Goal: Task Accomplishment & Management: Manage account settings

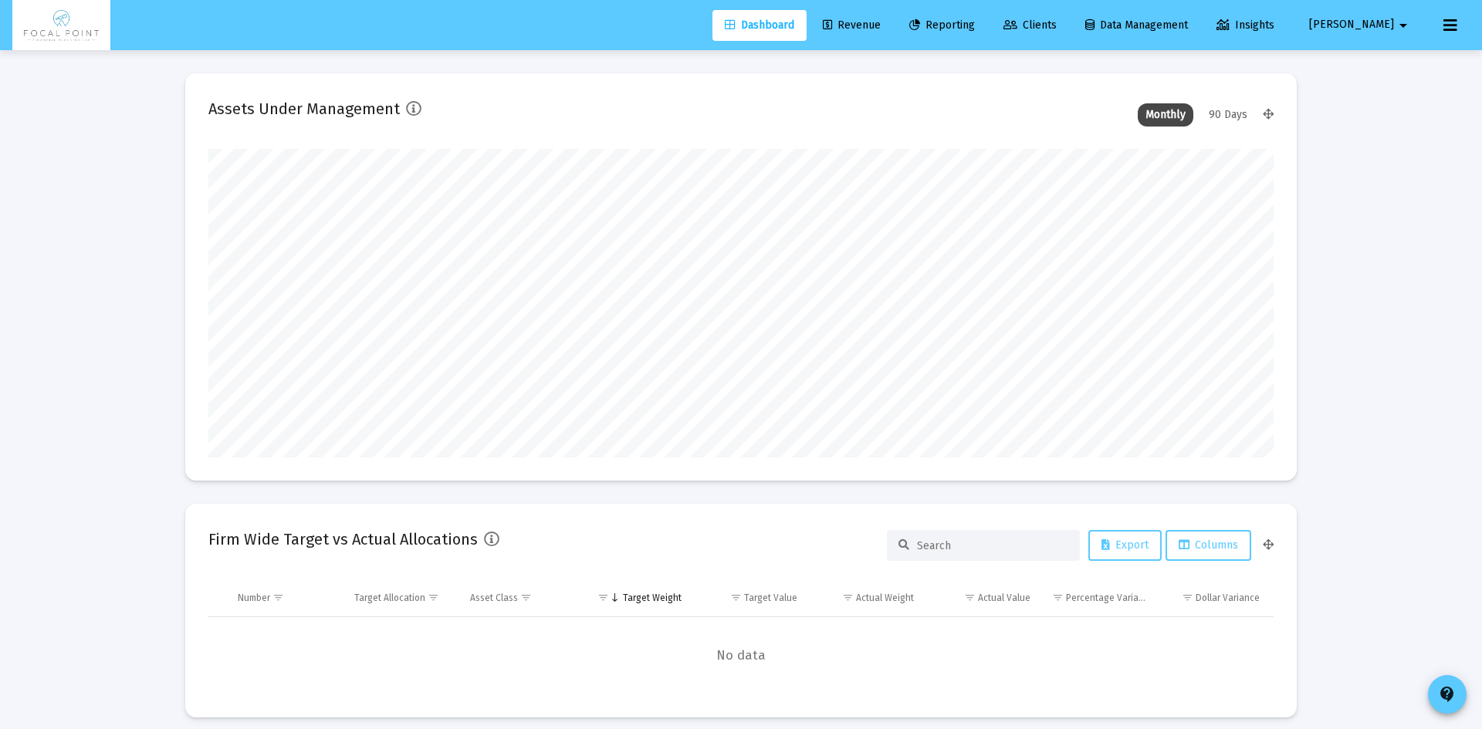
type input "2025-09-25"
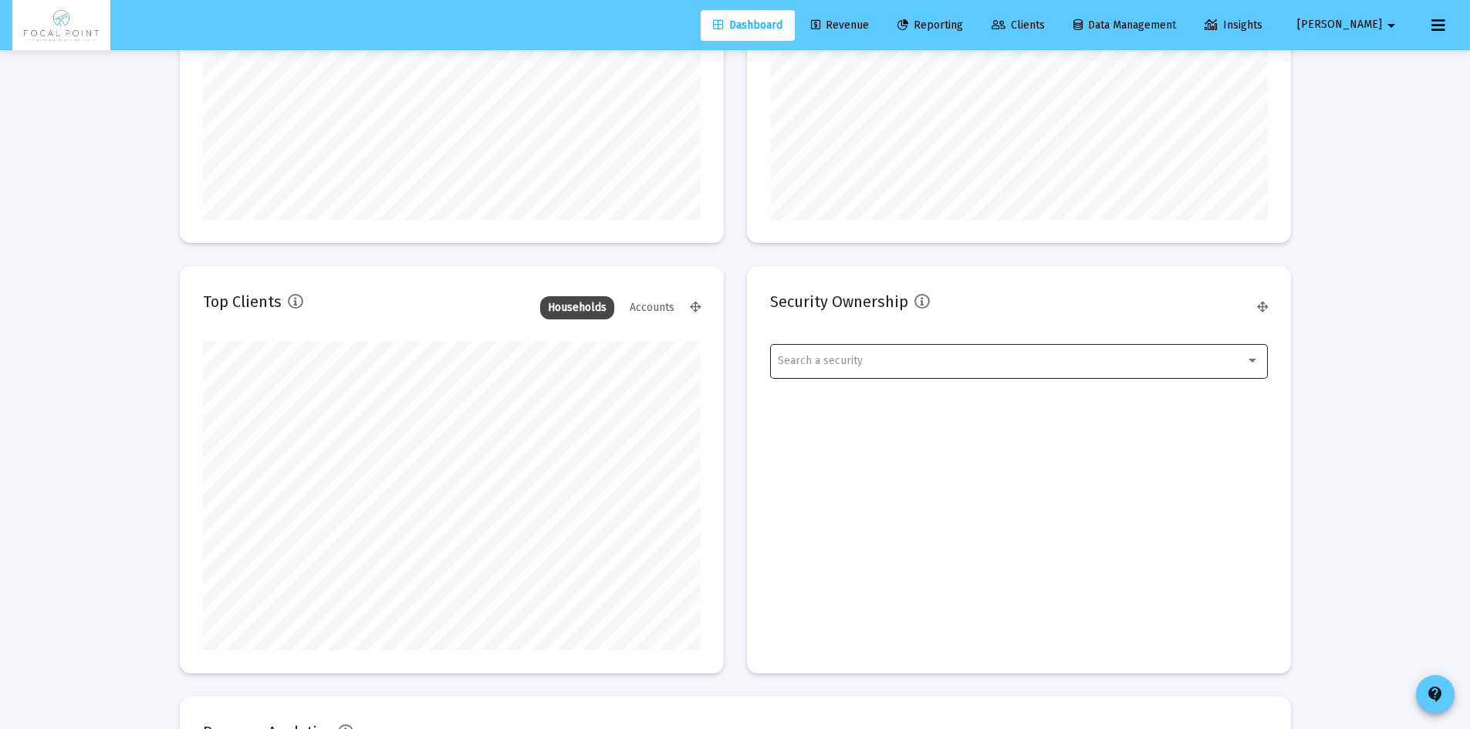
scroll to position [2305, 0]
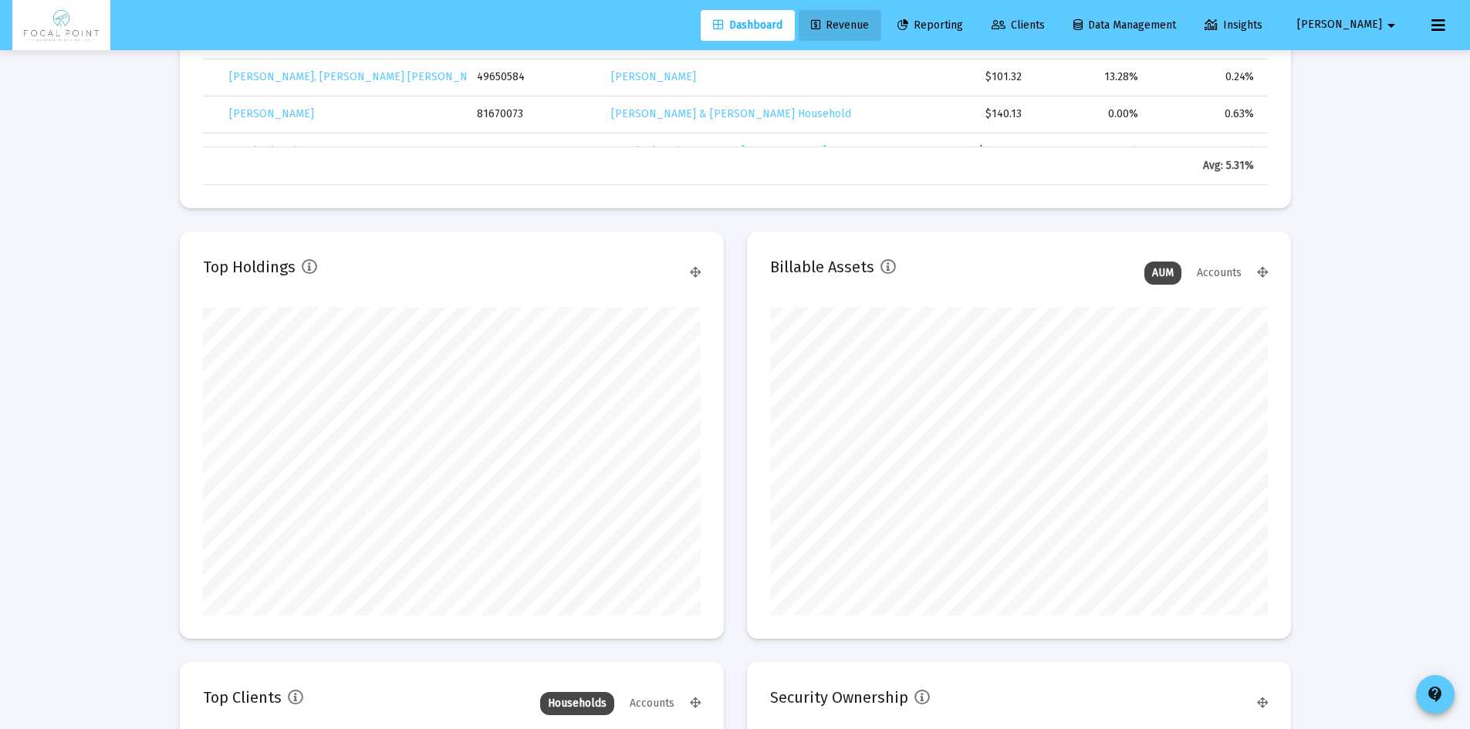
click at [881, 33] on link "Revenue" at bounding box center [840, 25] width 83 height 31
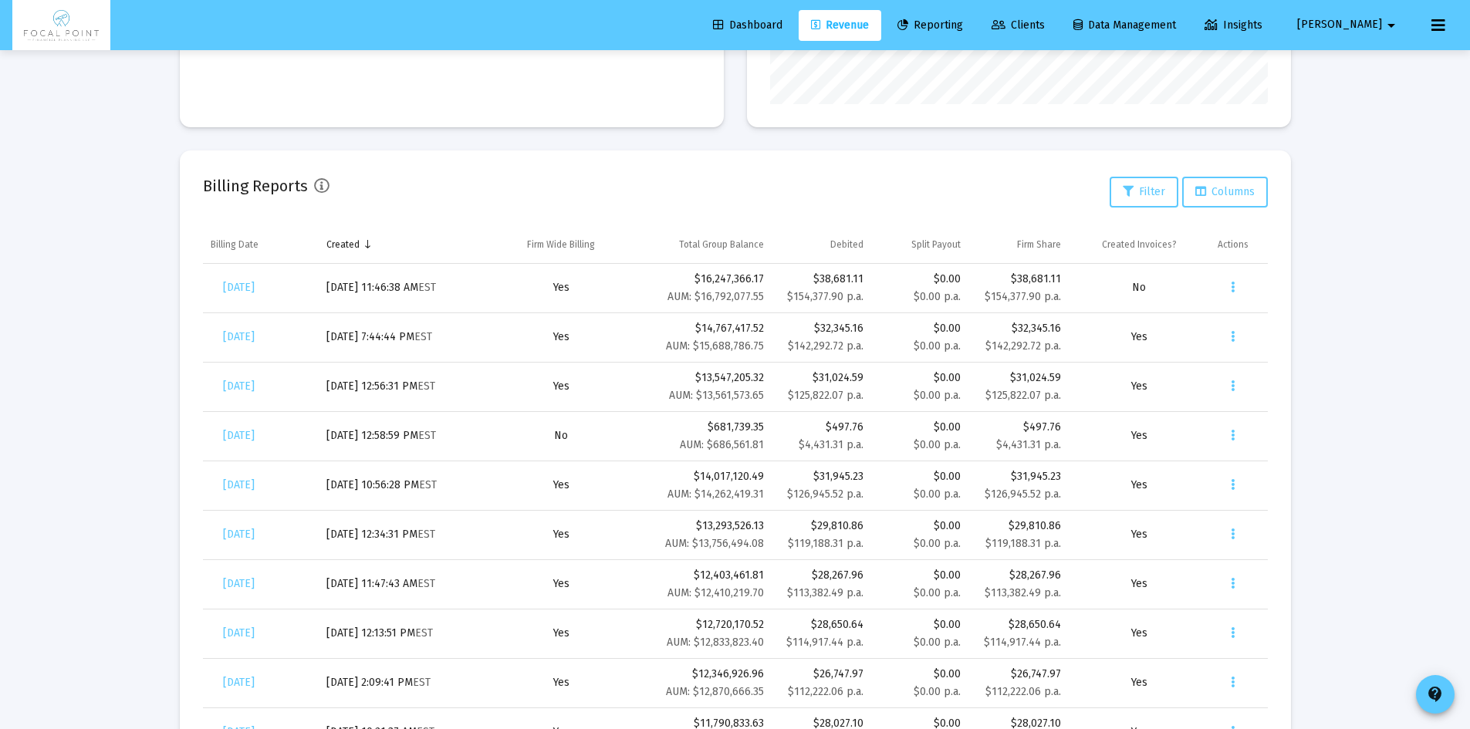
scroll to position [544, 0]
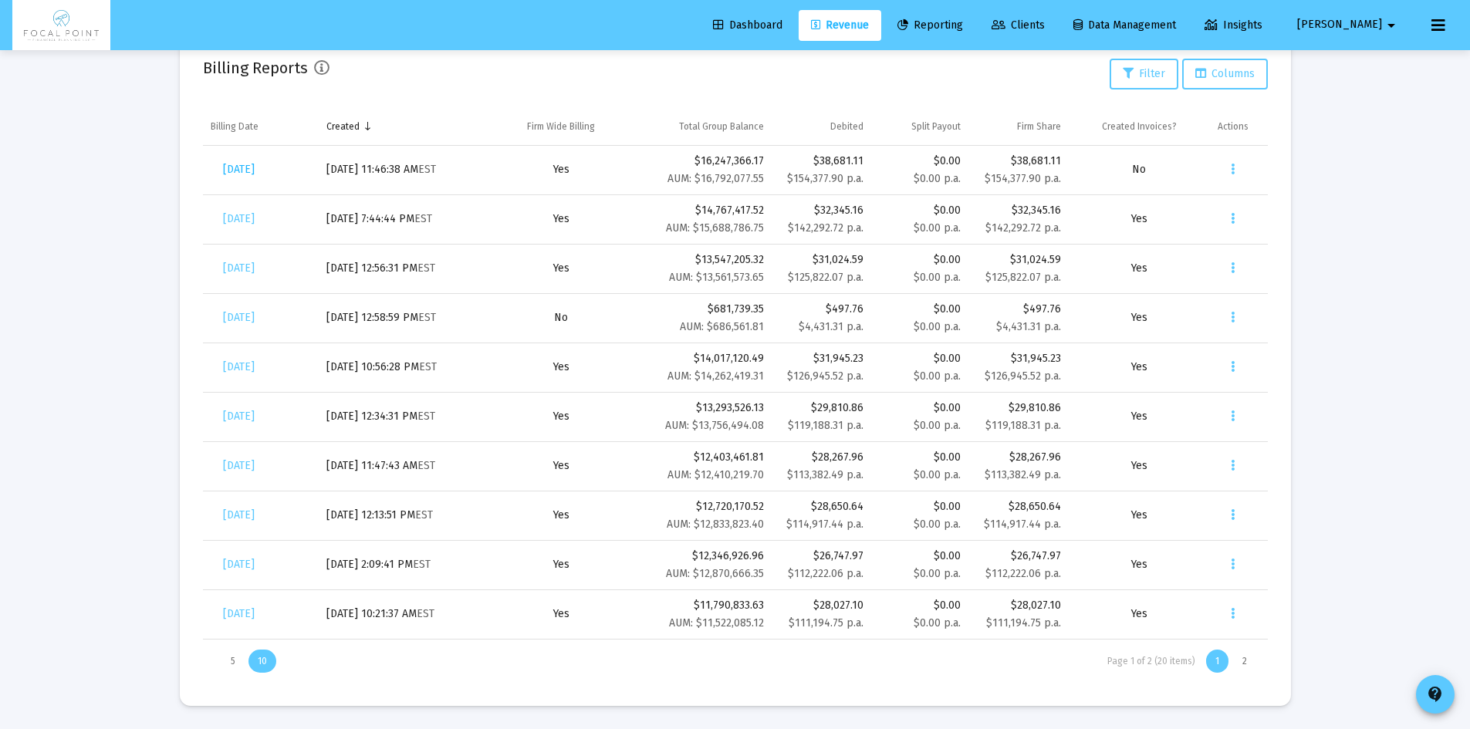
click at [255, 174] on span "[DATE]" at bounding box center [239, 169] width 32 height 13
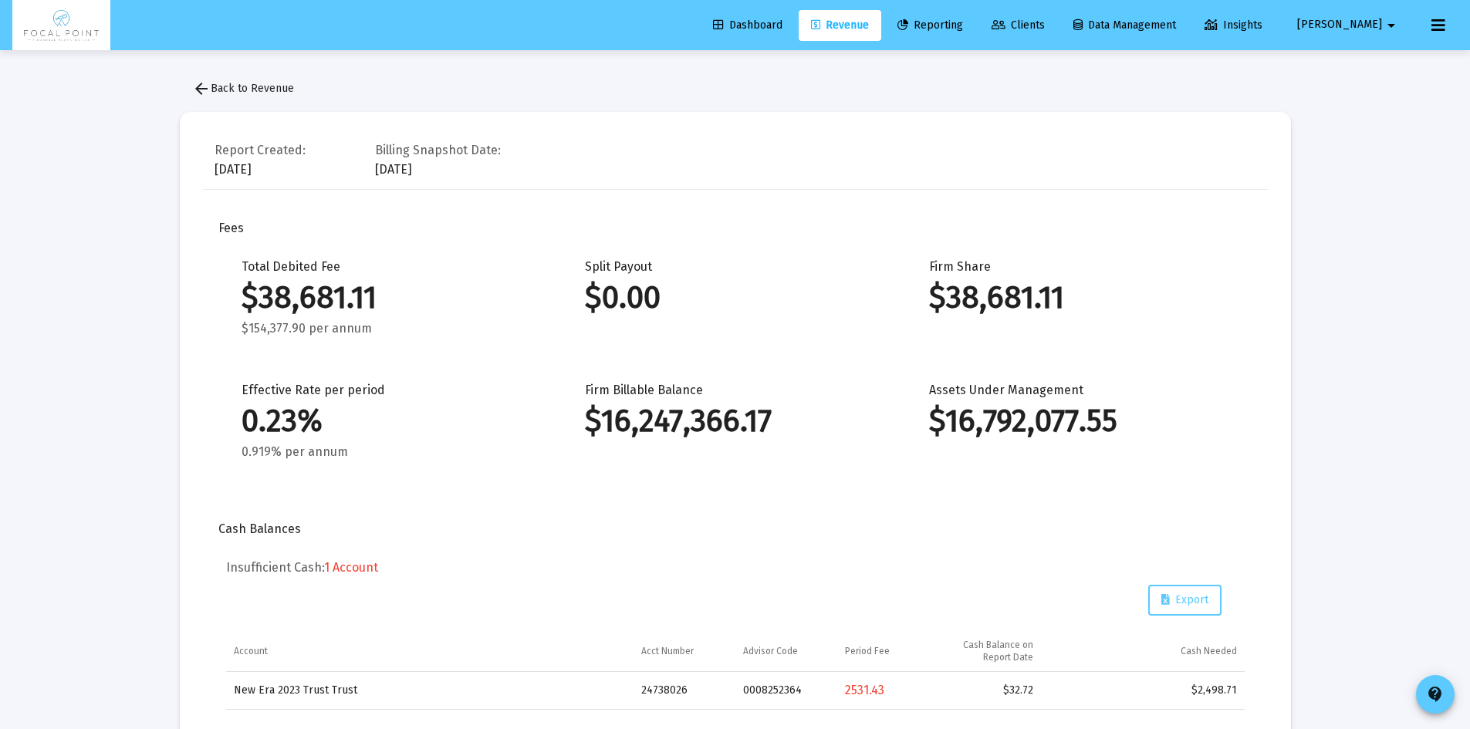
click at [220, 89] on span "arrow_back Back to Revenue" at bounding box center [243, 88] width 102 height 13
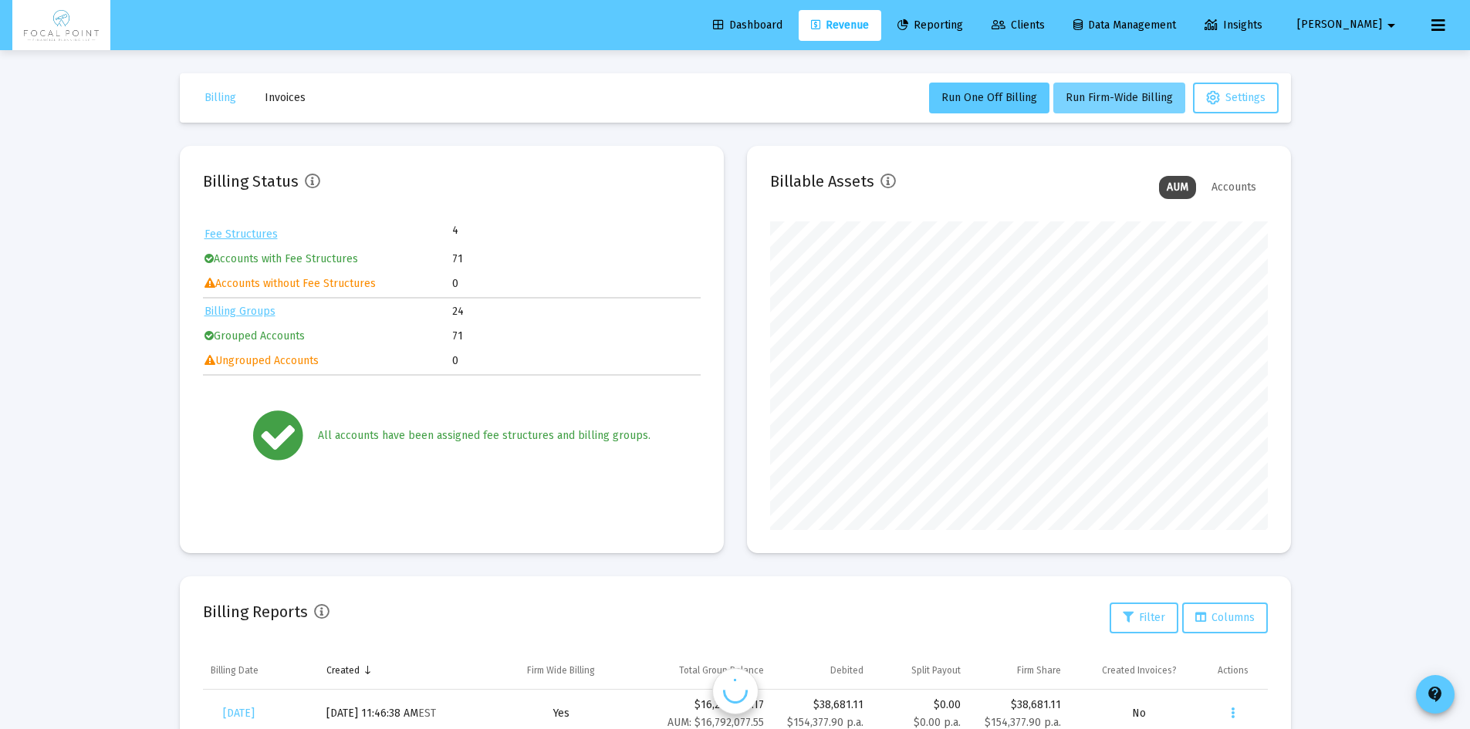
scroll to position [309, 498]
click at [1104, 103] on span "Run Firm-Wide Billing" at bounding box center [1119, 97] width 107 height 13
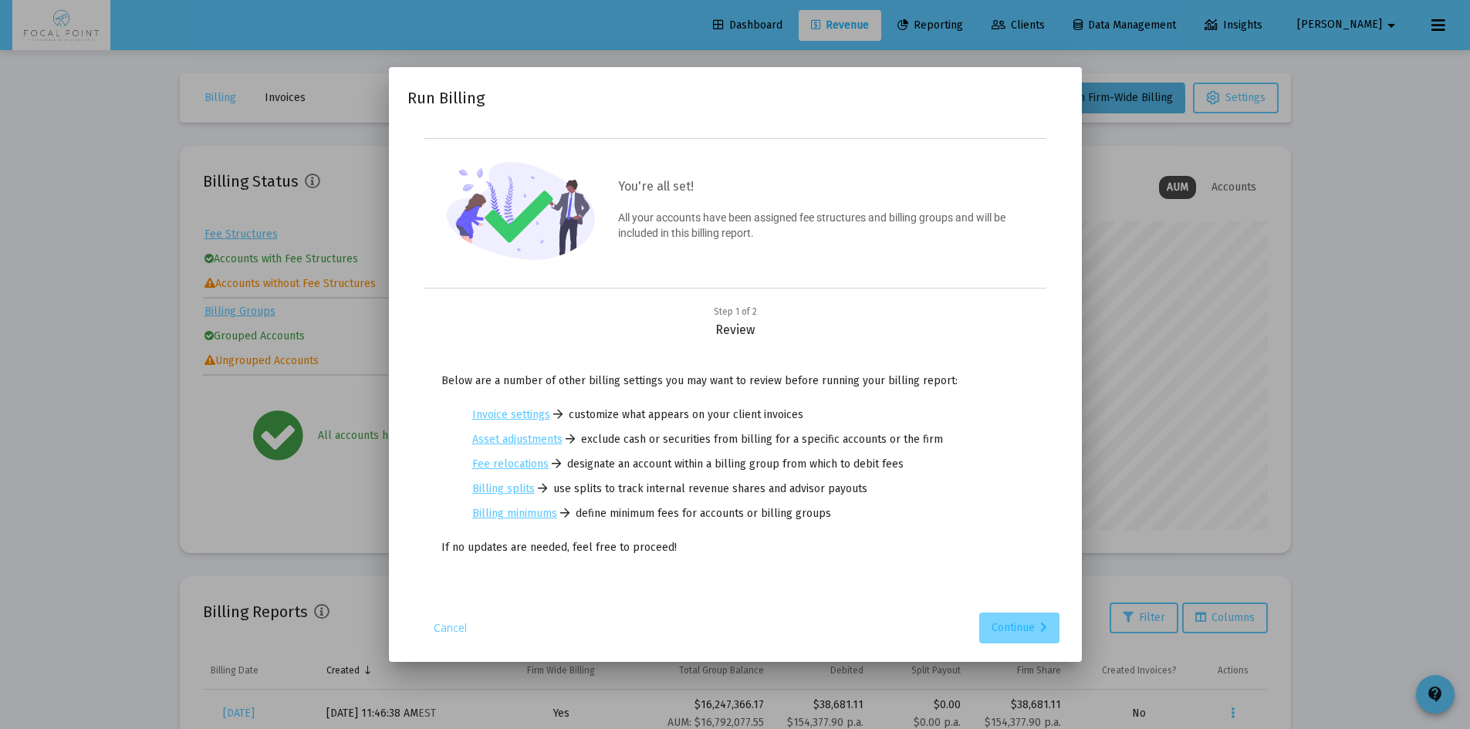
click at [1005, 634] on div "Continue" at bounding box center [1020, 628] width 56 height 31
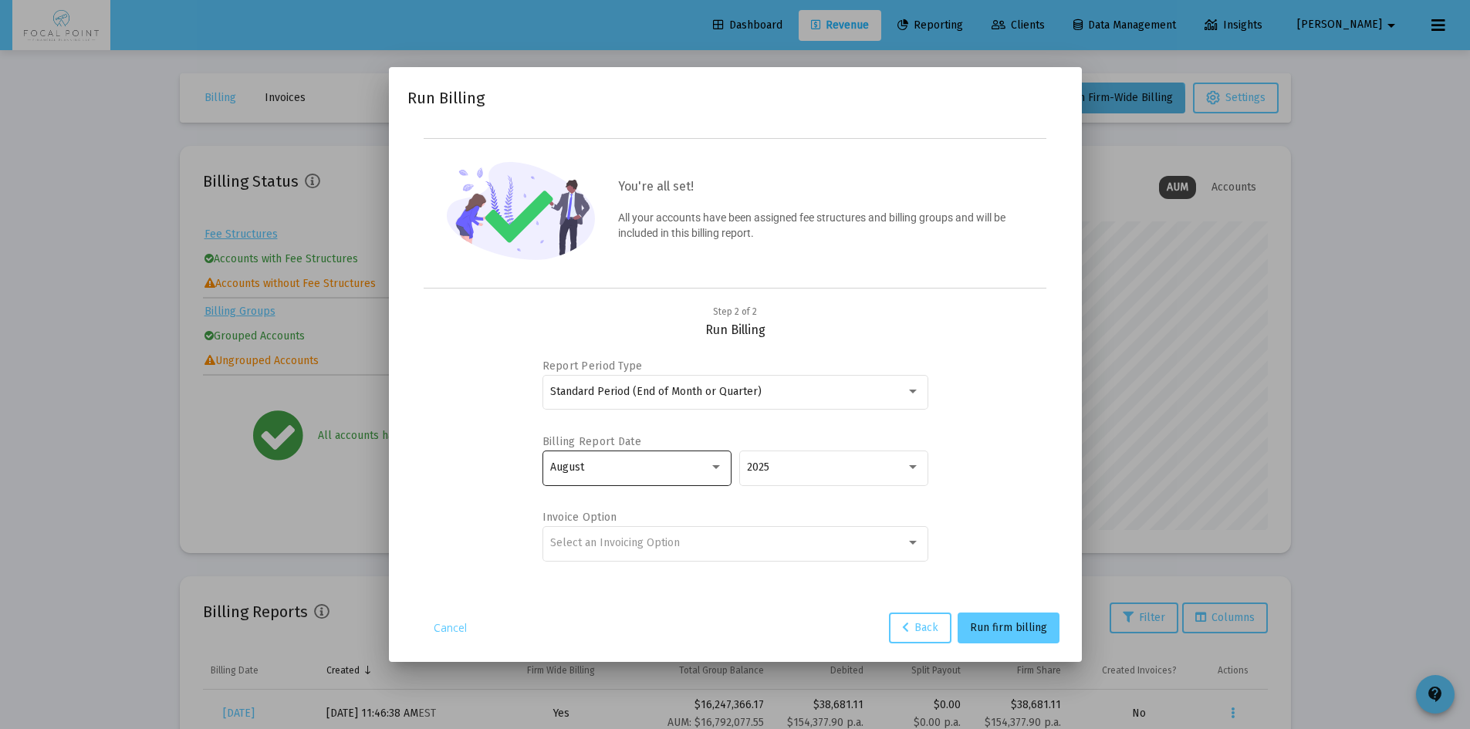
click at [696, 468] on div "August" at bounding box center [629, 468] width 159 height 12
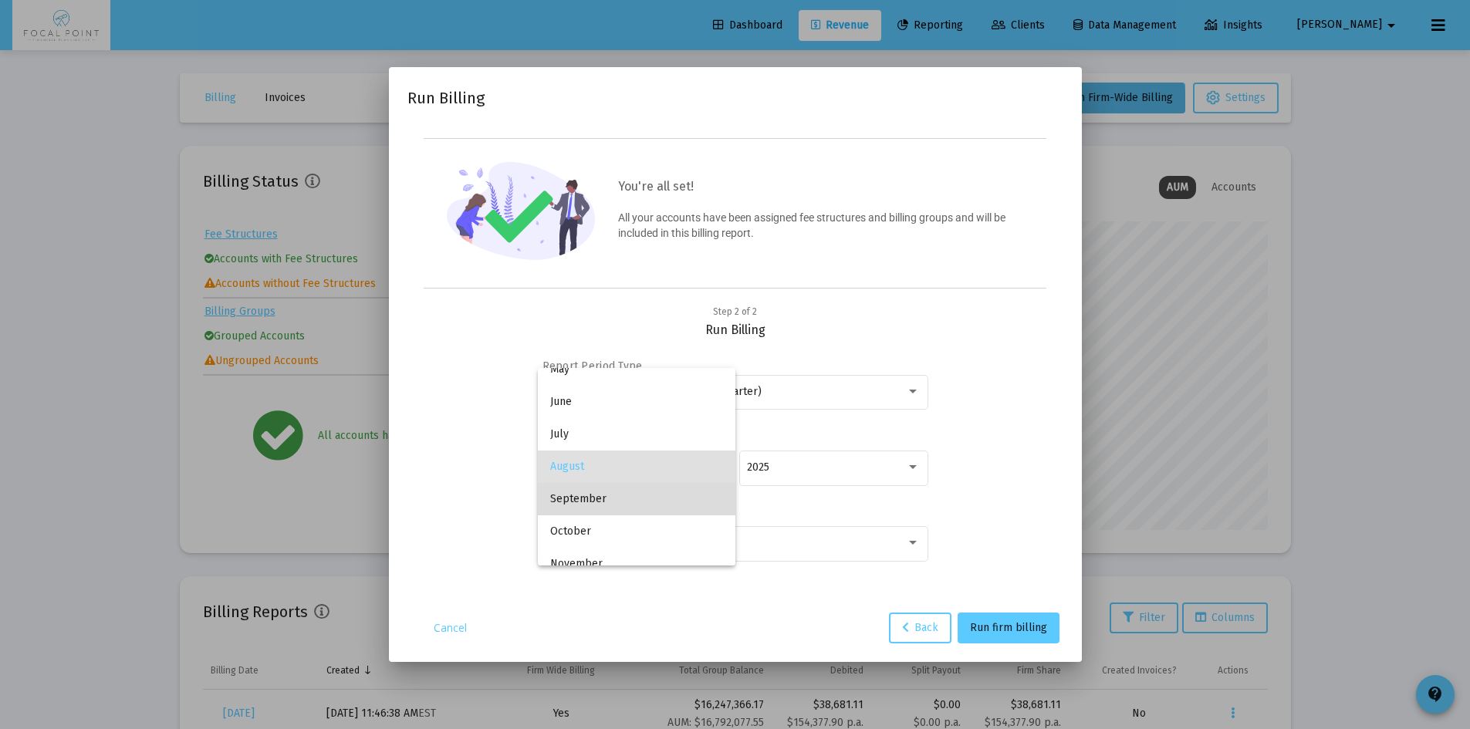
click at [647, 499] on span "September" at bounding box center [636, 499] width 173 height 32
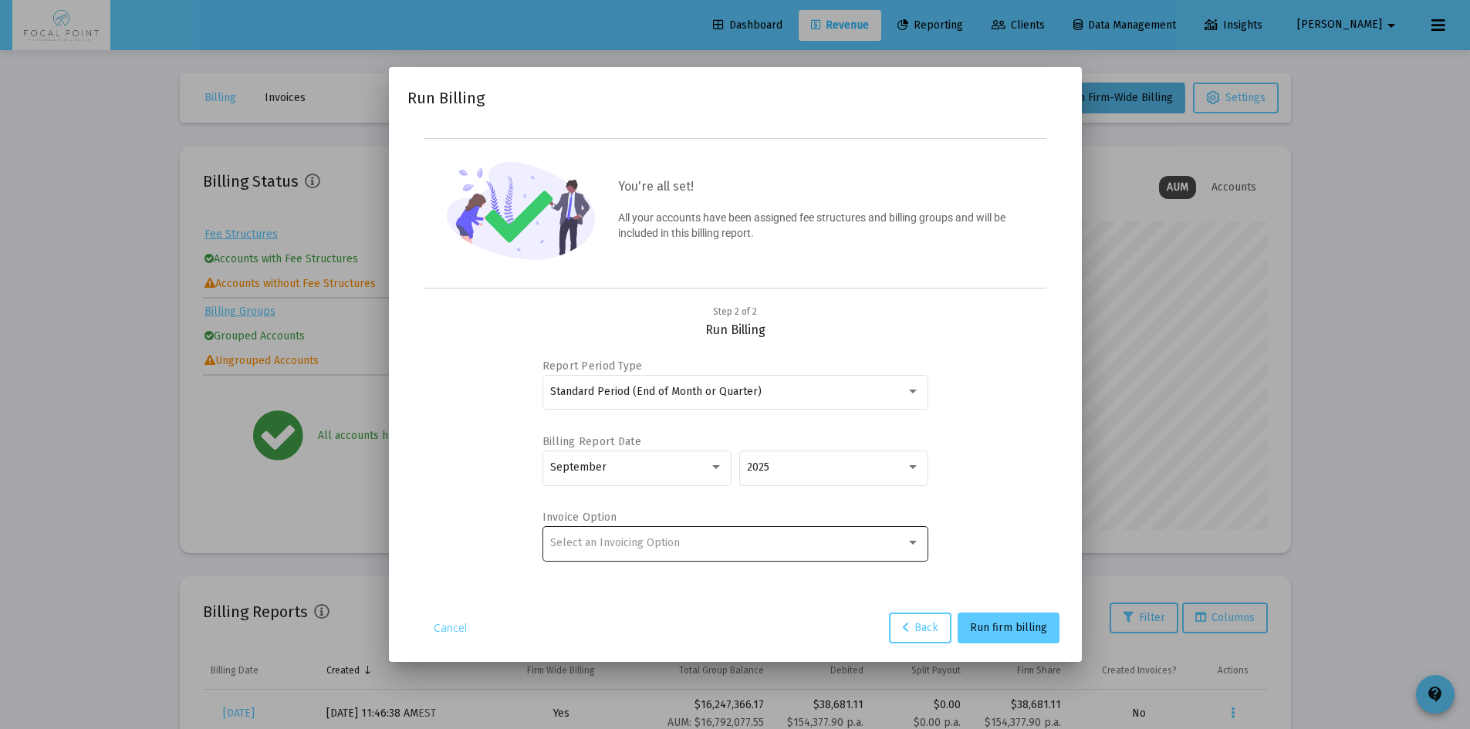
click at [788, 552] on div "Select an Invoicing Option" at bounding box center [735, 543] width 370 height 38
click at [699, 550] on span "No Invoice" at bounding box center [735, 542] width 370 height 32
click at [1011, 630] on span "Run firm billing" at bounding box center [1008, 627] width 77 height 13
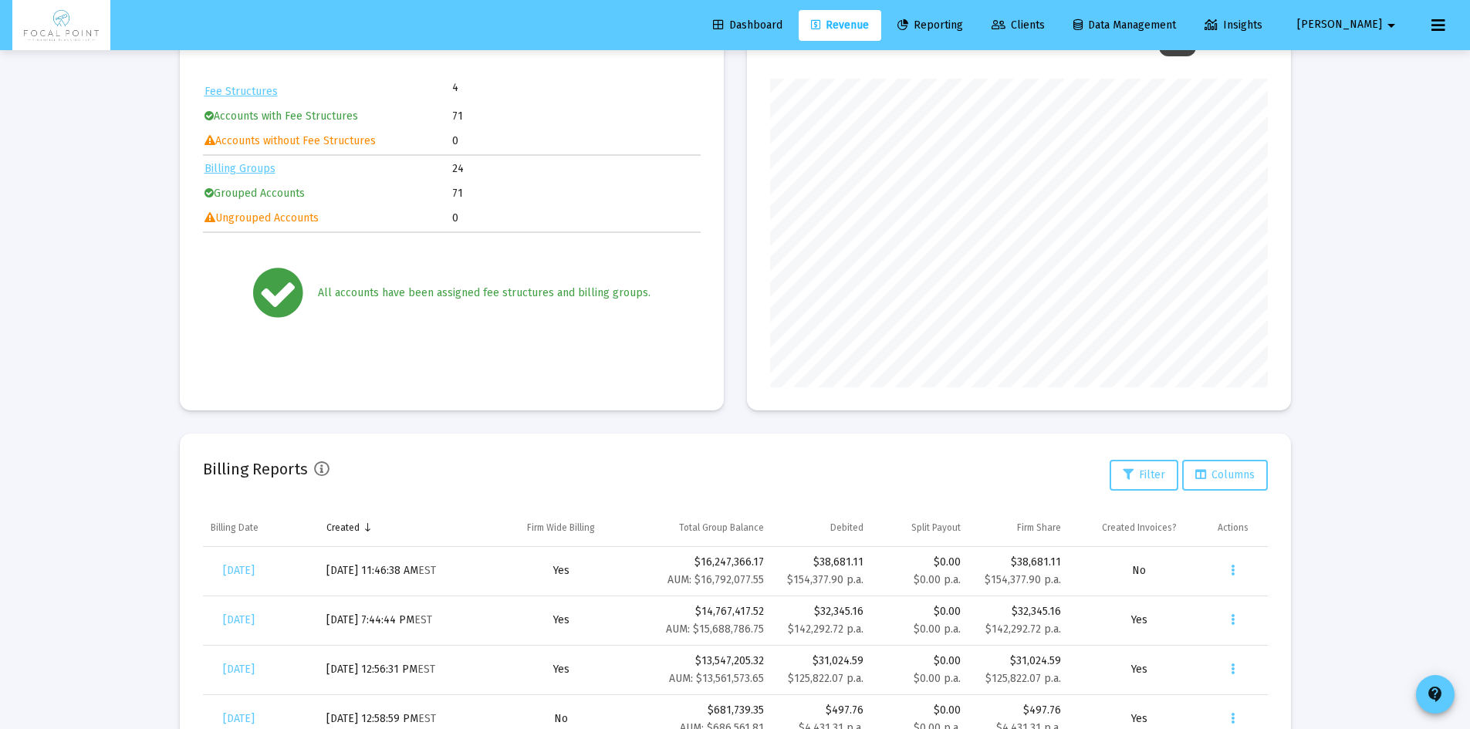
scroll to position [154, 0]
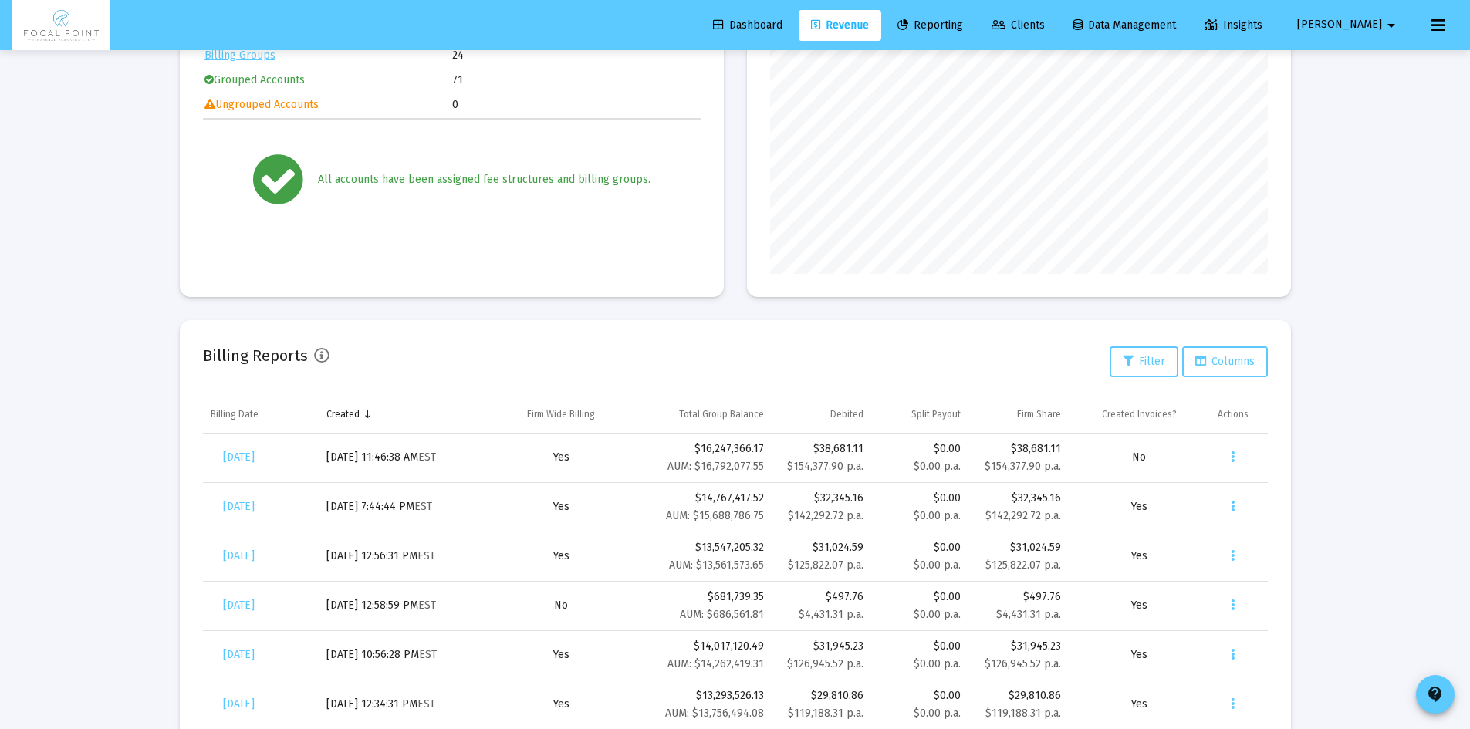
scroll to position [309, 0]
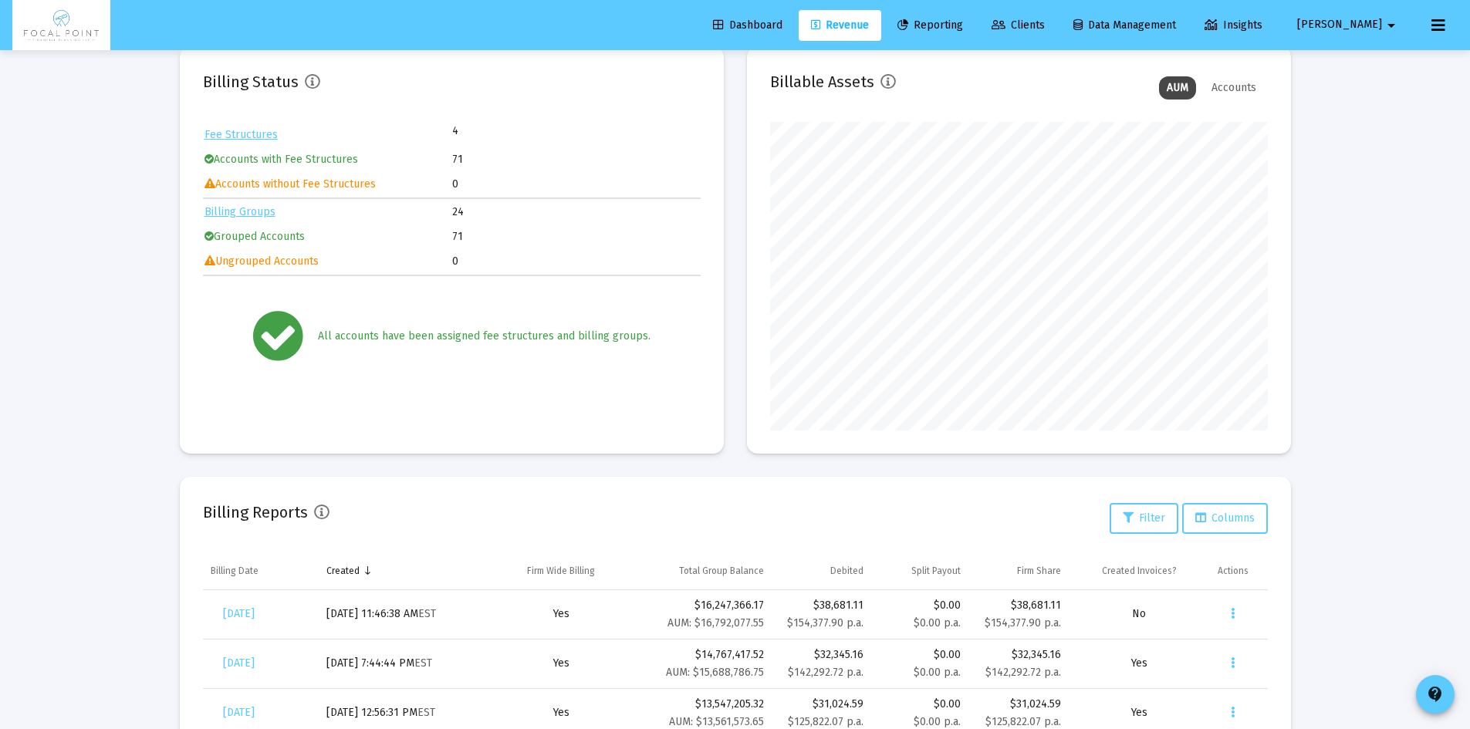
scroll to position [309, 0]
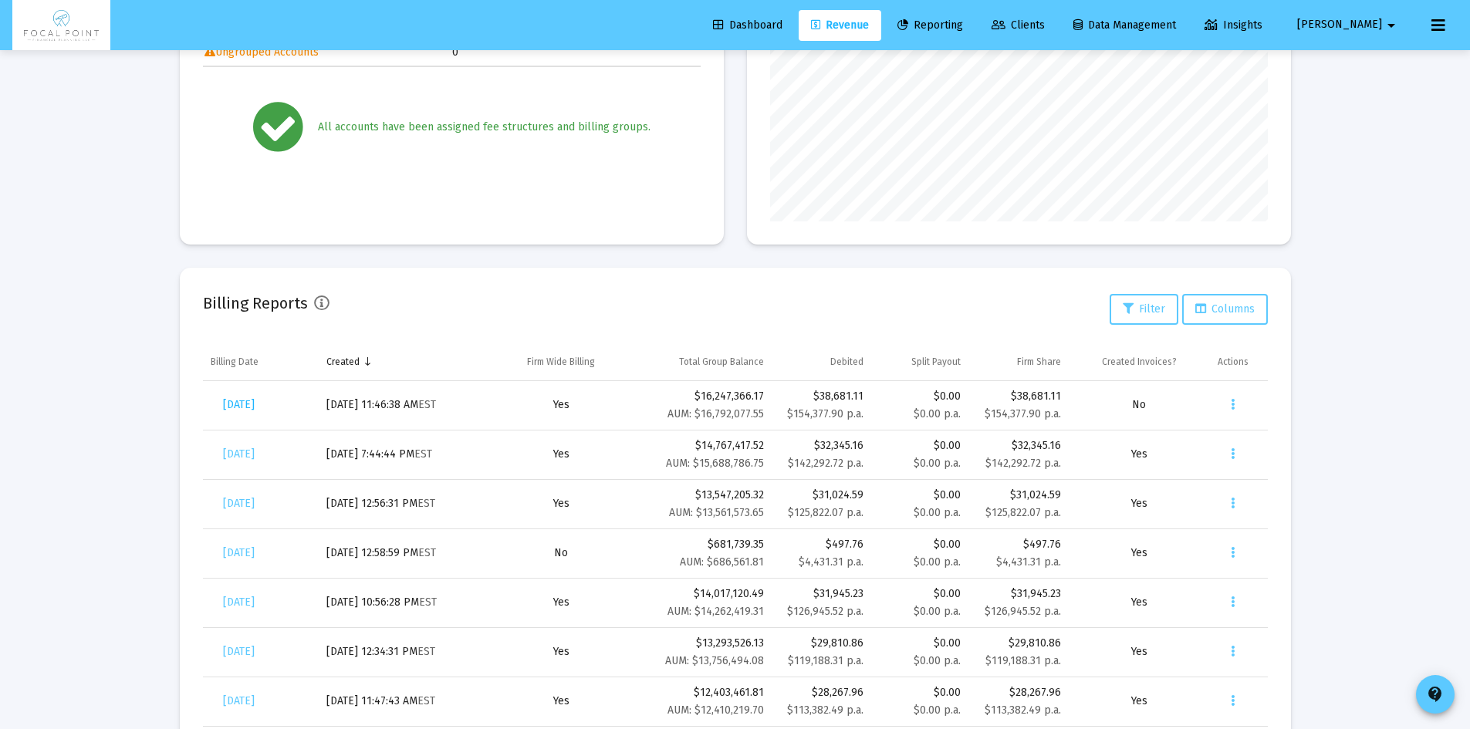
click at [255, 404] on span "[DATE]" at bounding box center [239, 404] width 32 height 13
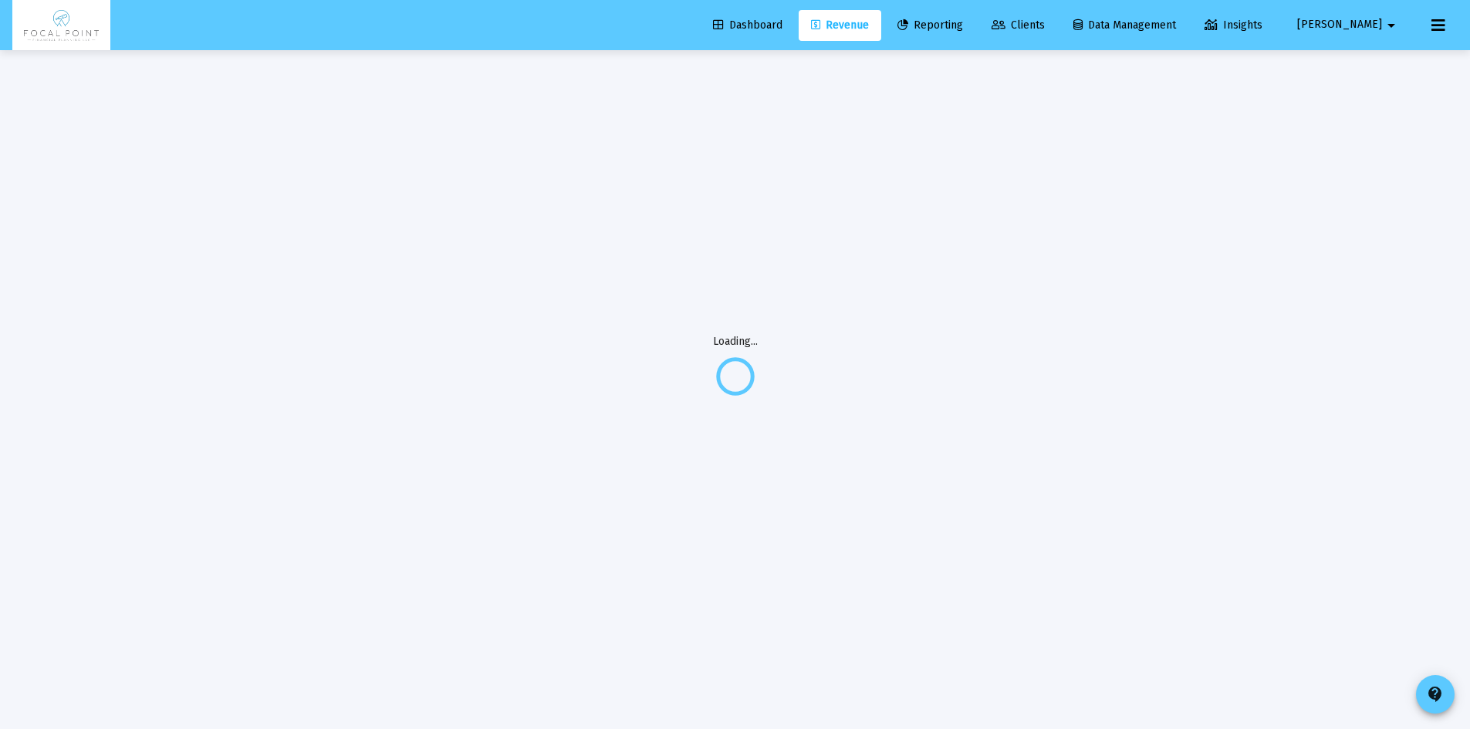
scroll to position [50, 0]
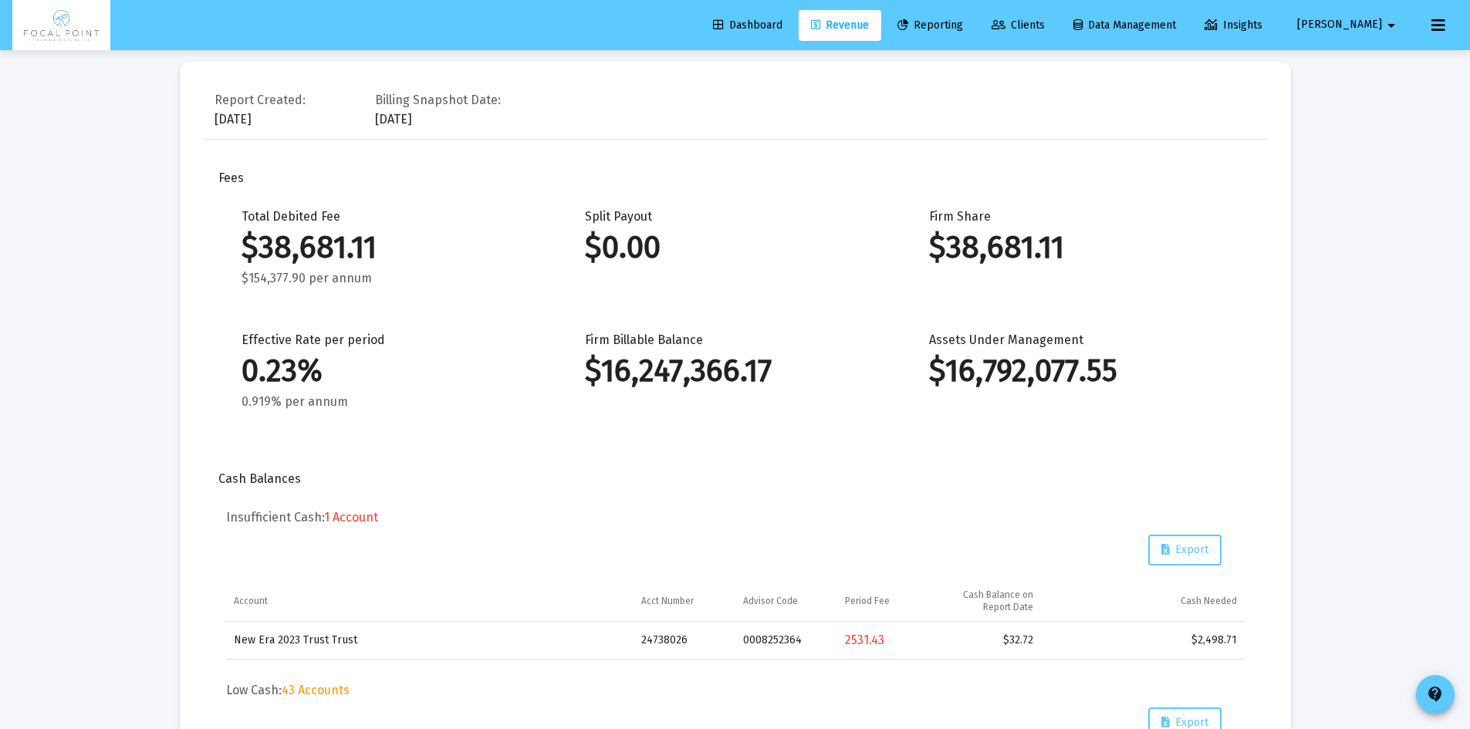
scroll to position [127, 0]
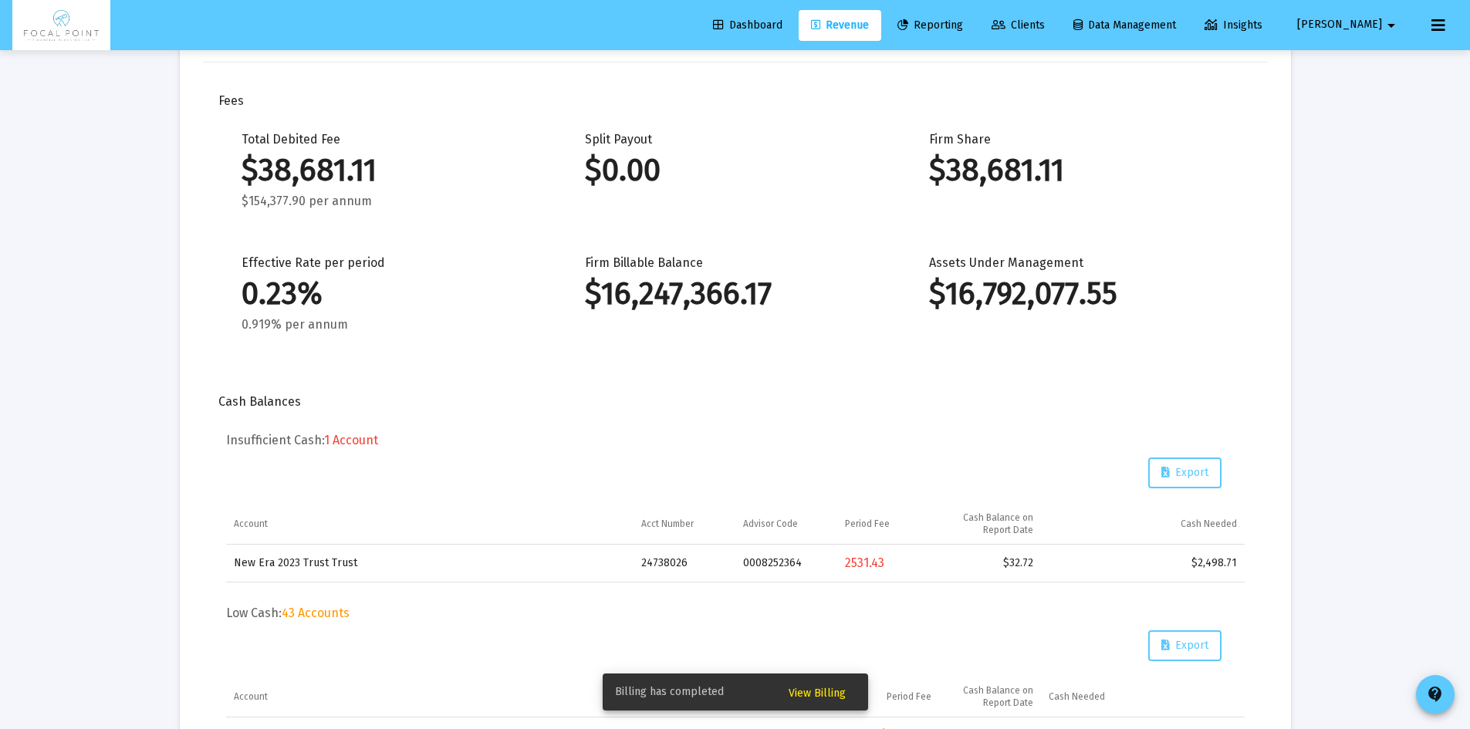
click at [837, 695] on span "View Billing" at bounding box center [817, 693] width 57 height 13
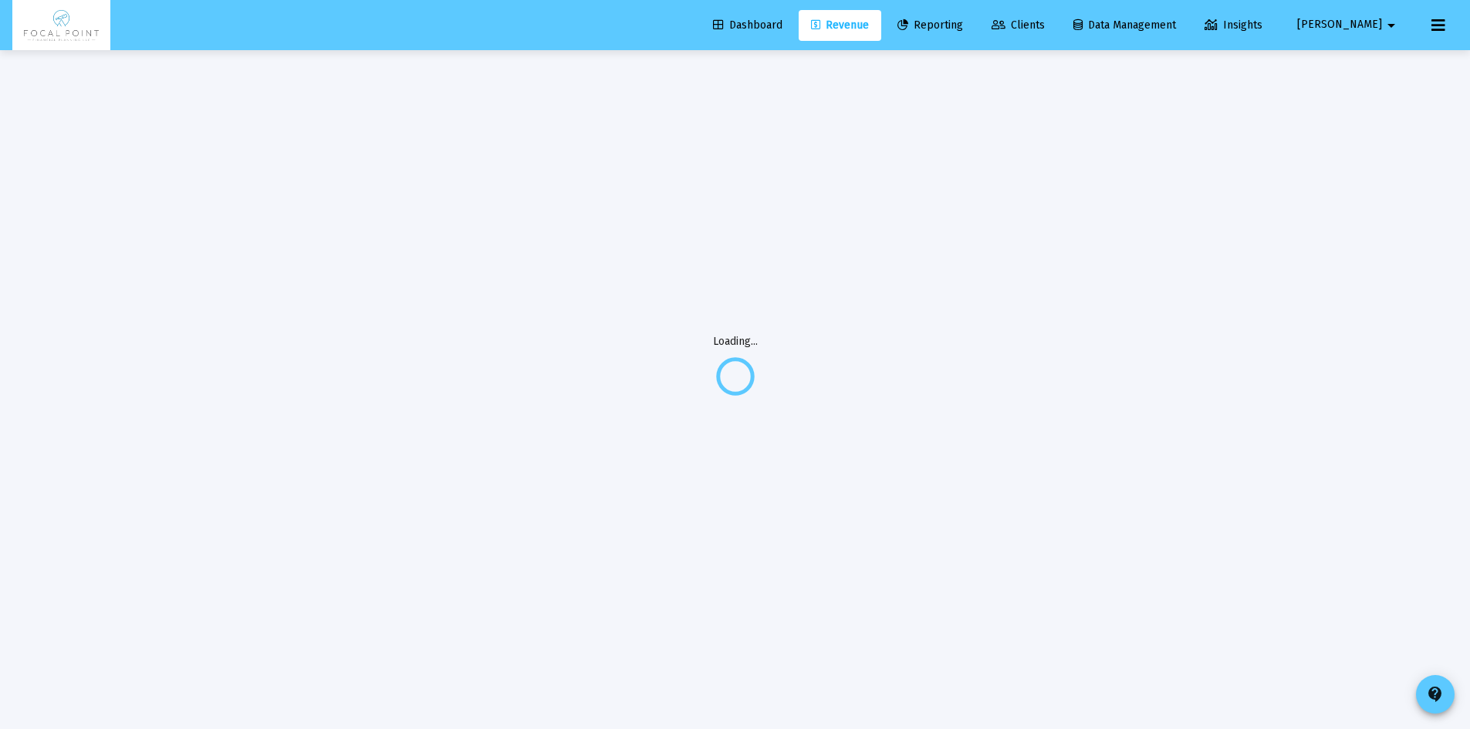
scroll to position [50, 0]
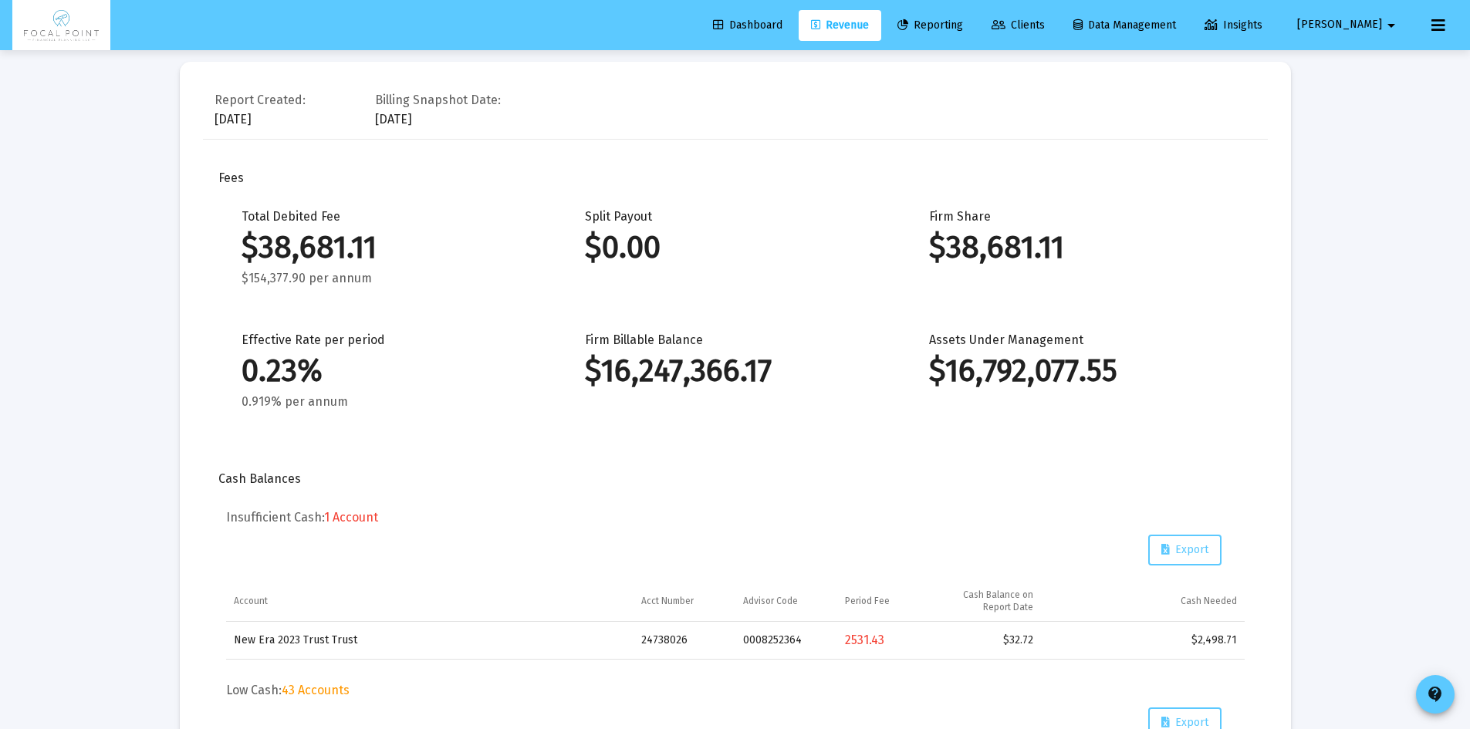
click at [783, 25] on span "Dashboard" at bounding box center [747, 25] width 69 height 13
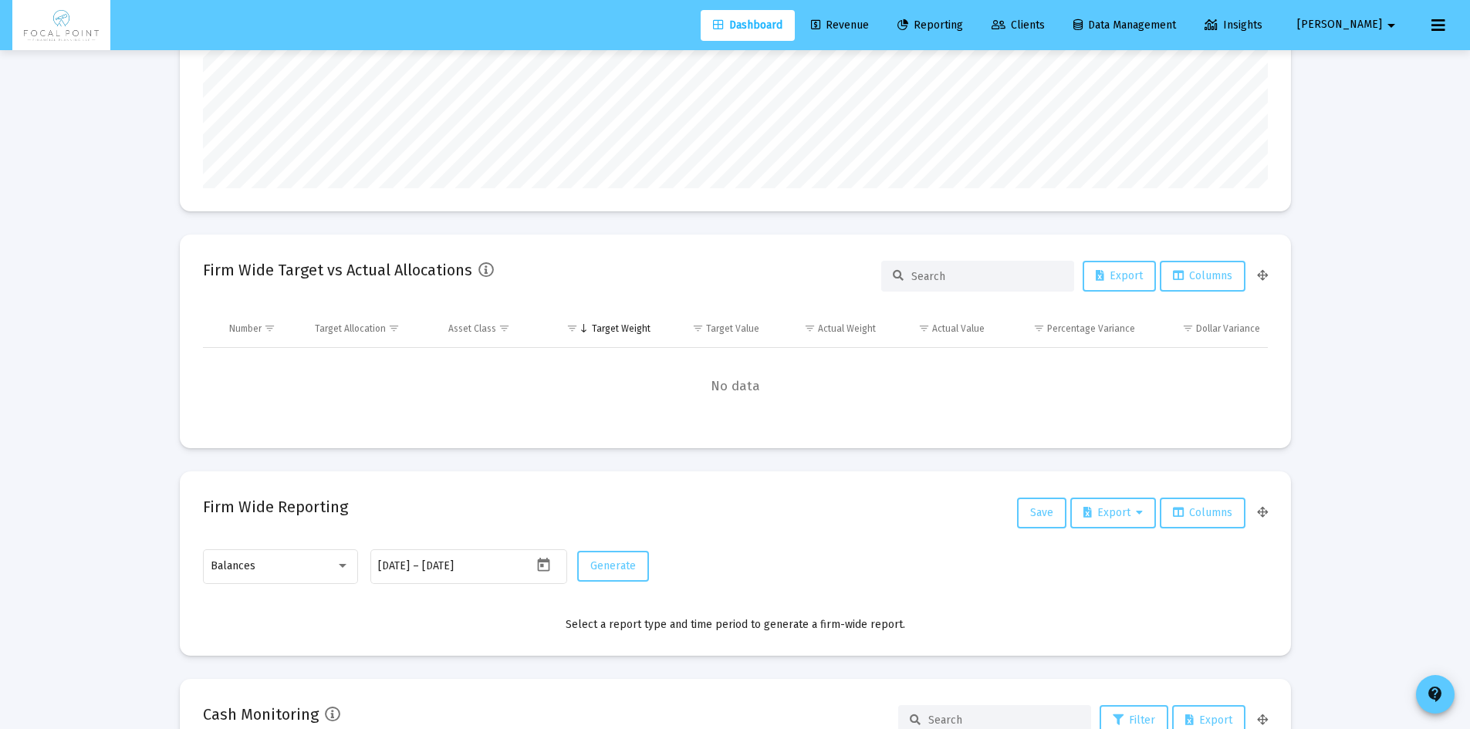
scroll to position [513, 0]
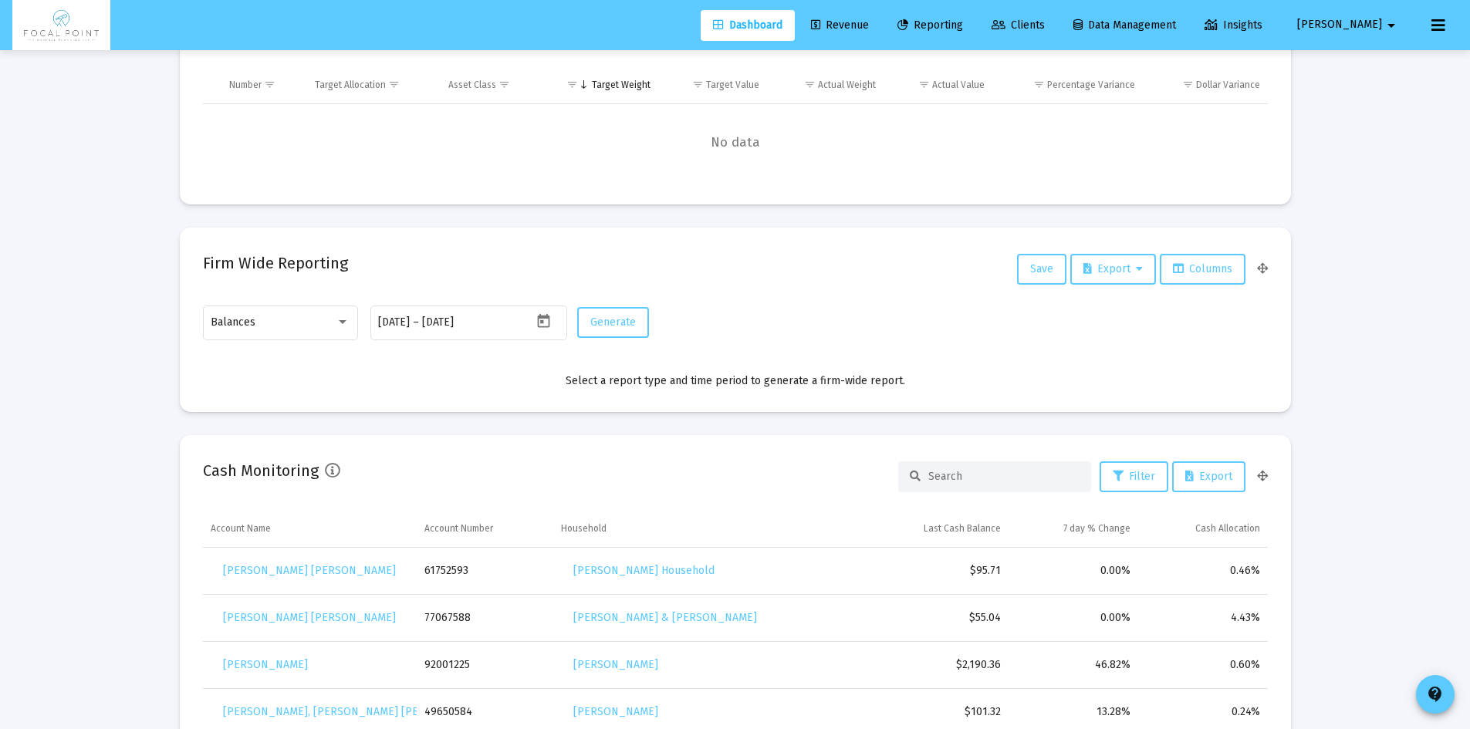
type input "mblanchard@focalpointplanning.com"
click at [893, 7] on div "Dashboard Revenue Reporting Clients Data Management Insights Marcus arrow_drop_…" at bounding box center [735, 25] width 1446 height 50
click at [869, 22] on span "Revenue" at bounding box center [840, 25] width 58 height 13
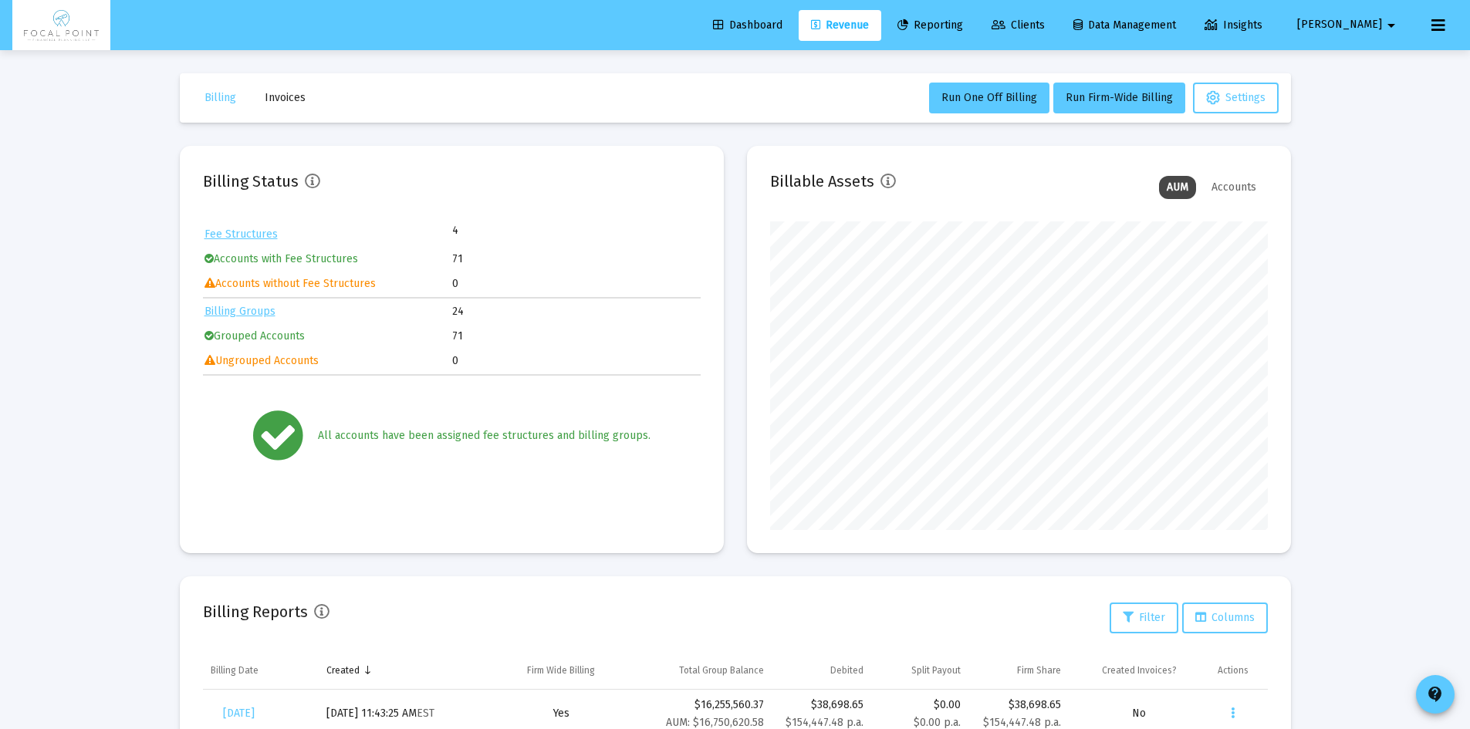
scroll to position [544, 0]
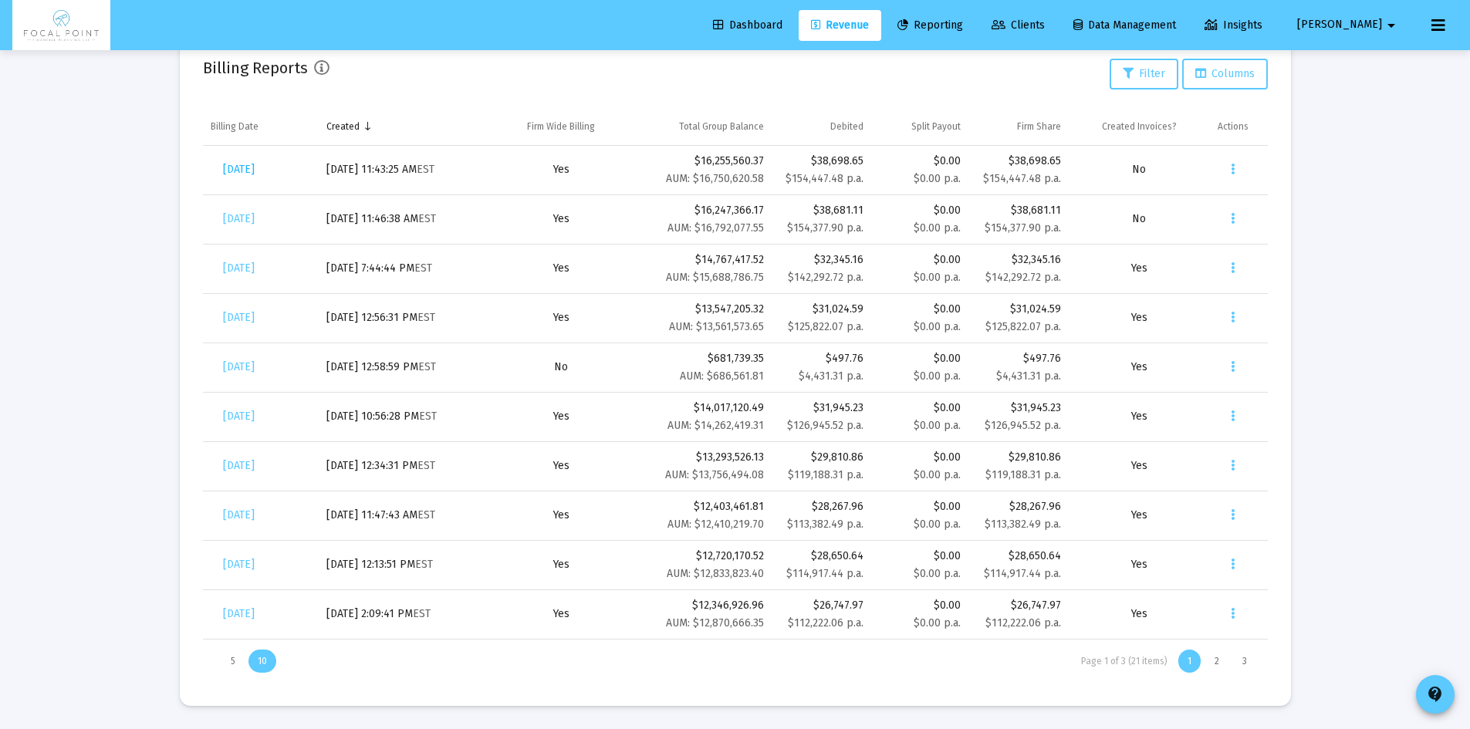
click at [251, 169] on span "[DATE]" at bounding box center [239, 169] width 32 height 13
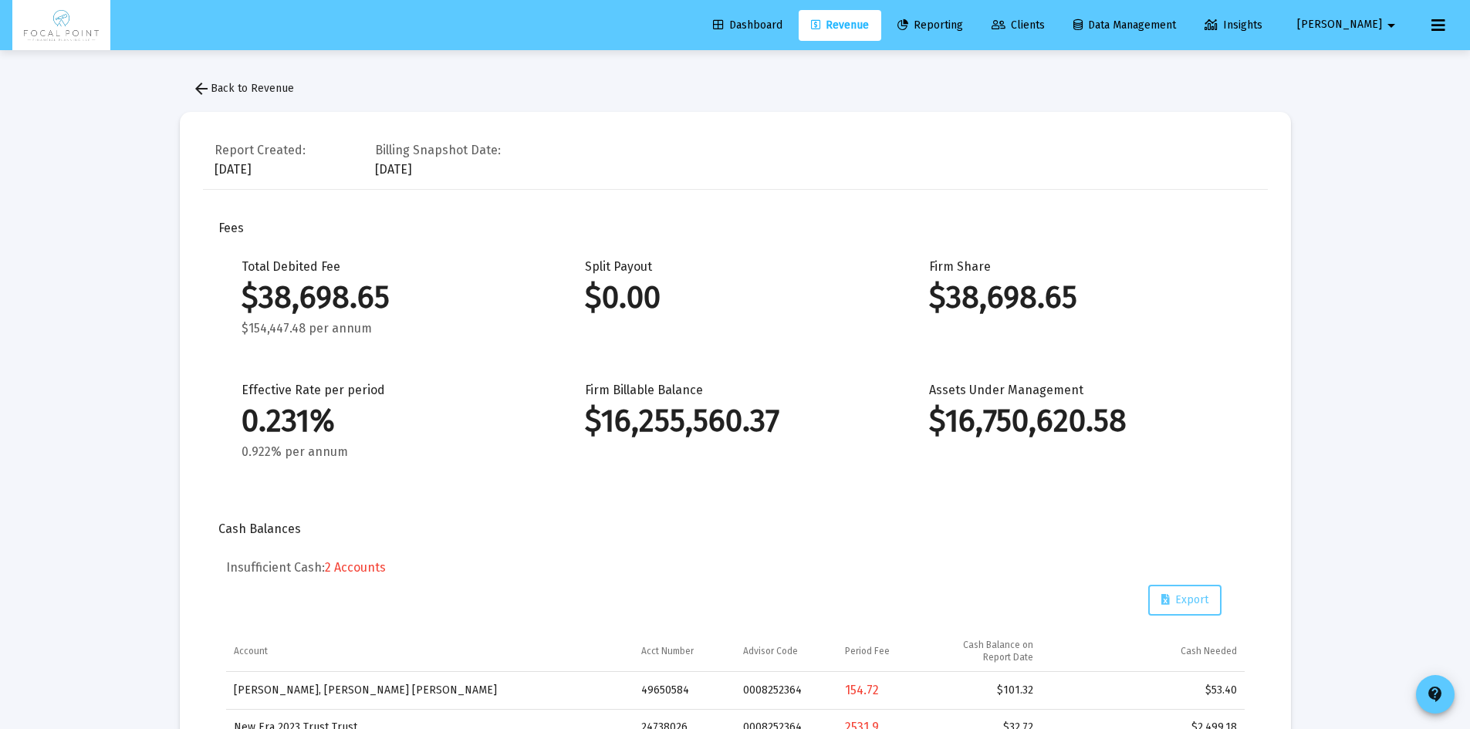
click at [216, 84] on span "arrow_back Back to Revenue" at bounding box center [243, 88] width 102 height 13
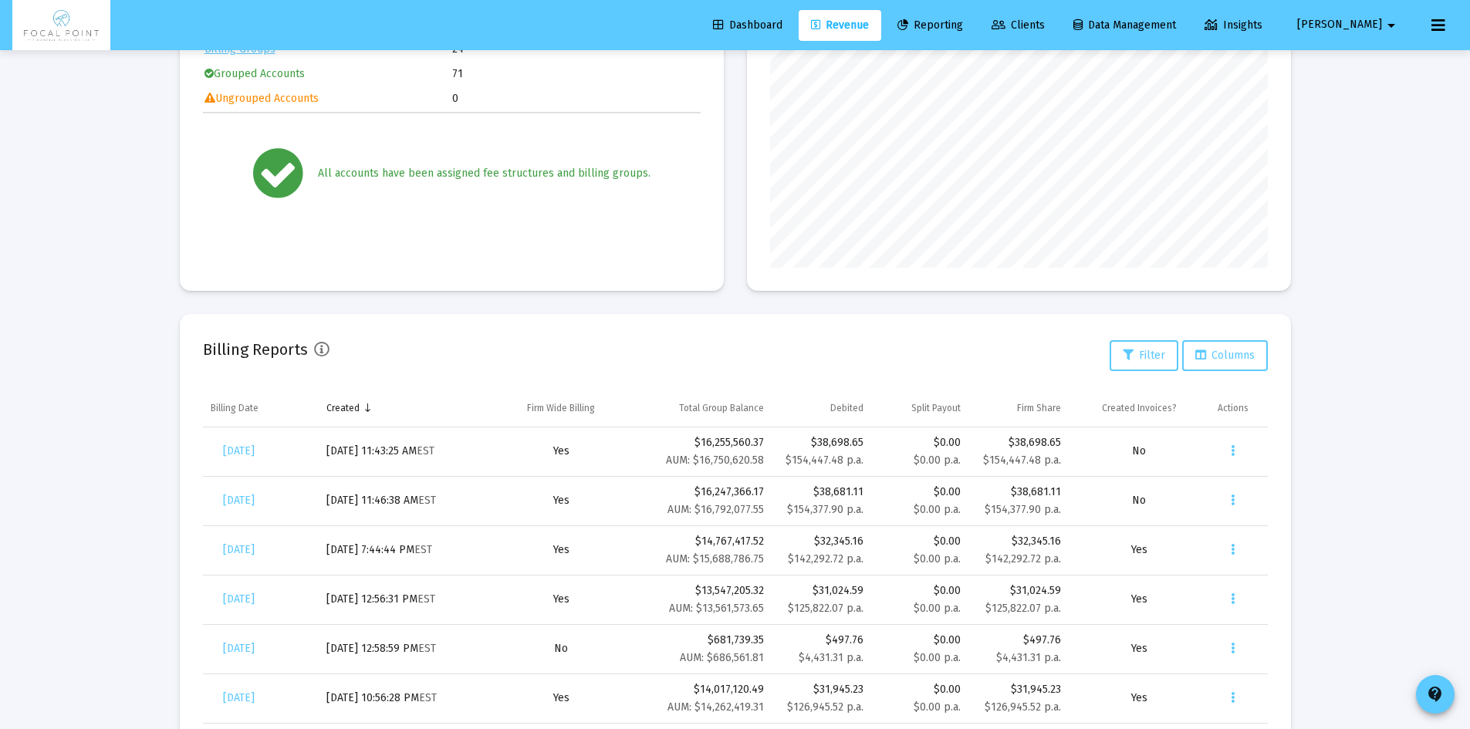
scroll to position [540, 0]
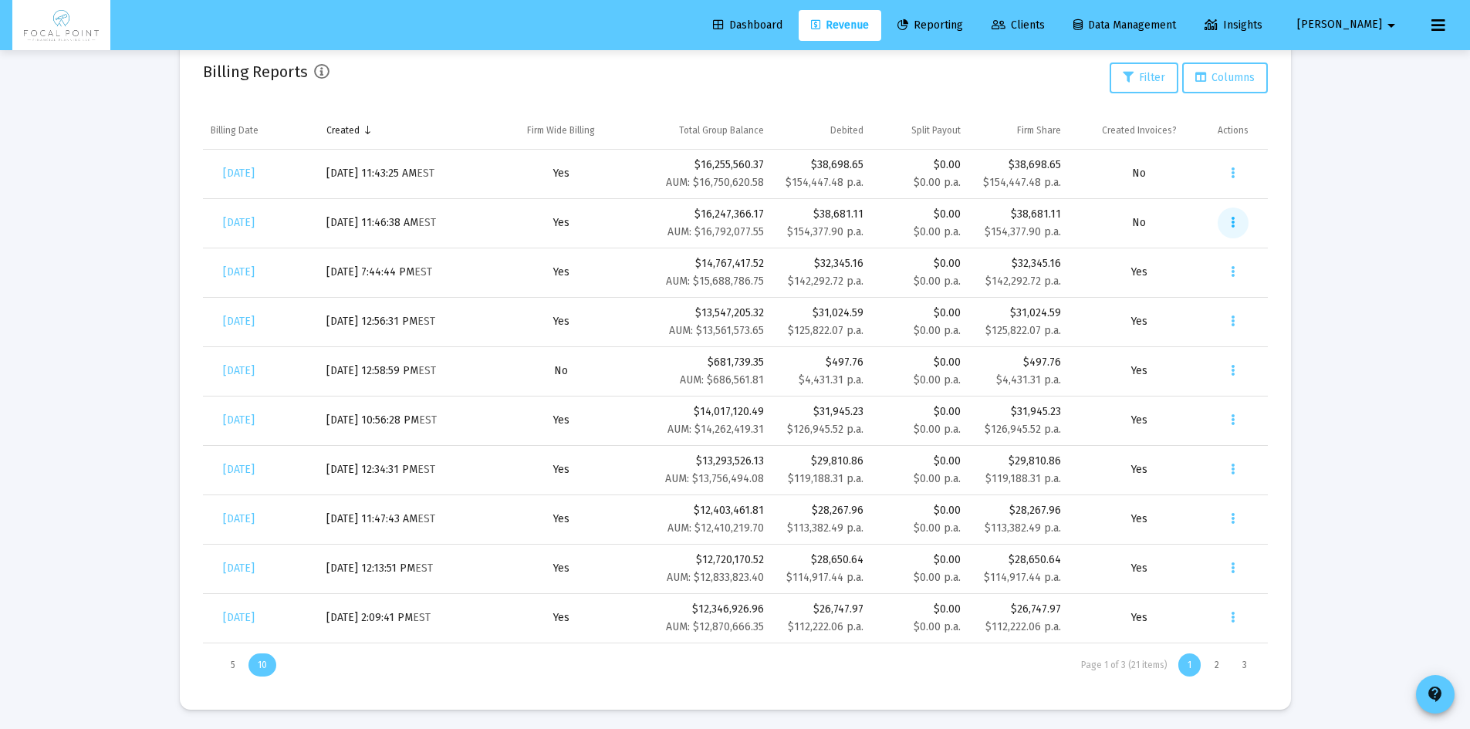
click at [1230, 225] on button "Data grid" at bounding box center [1233, 223] width 31 height 31
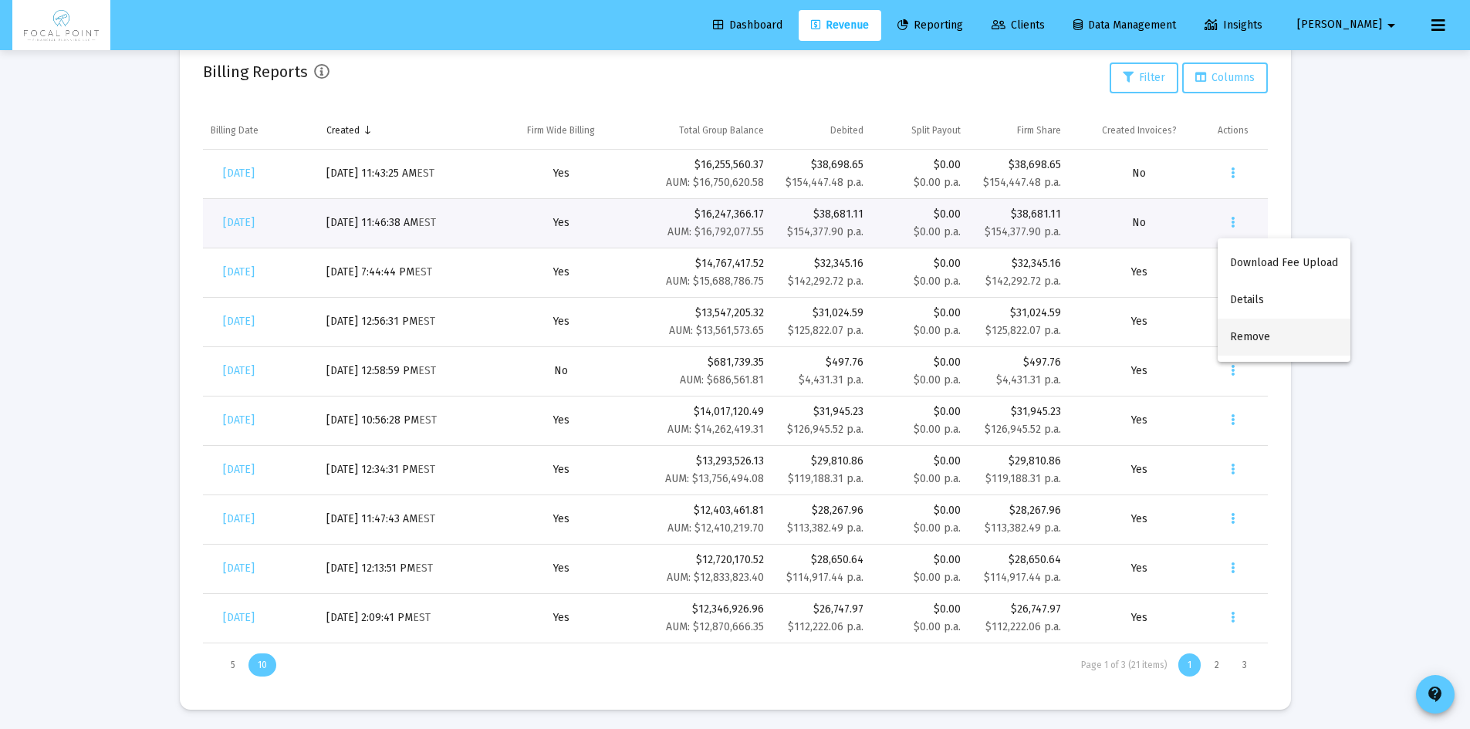
click at [1267, 326] on button "Remove" at bounding box center [1284, 337] width 133 height 37
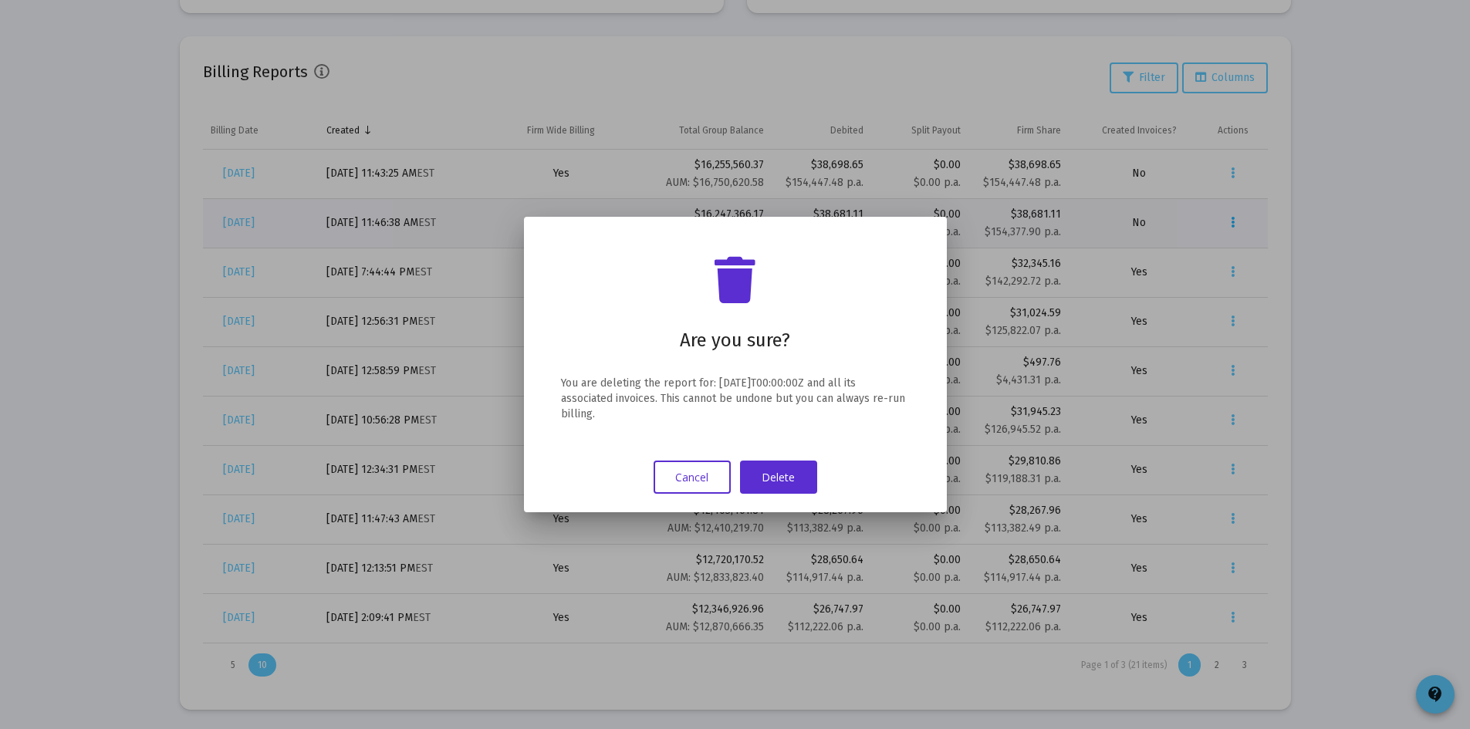
scroll to position [0, 0]
click at [805, 473] on button "Delete" at bounding box center [778, 477] width 77 height 33
